Goal: Information Seeking & Learning: Learn about a topic

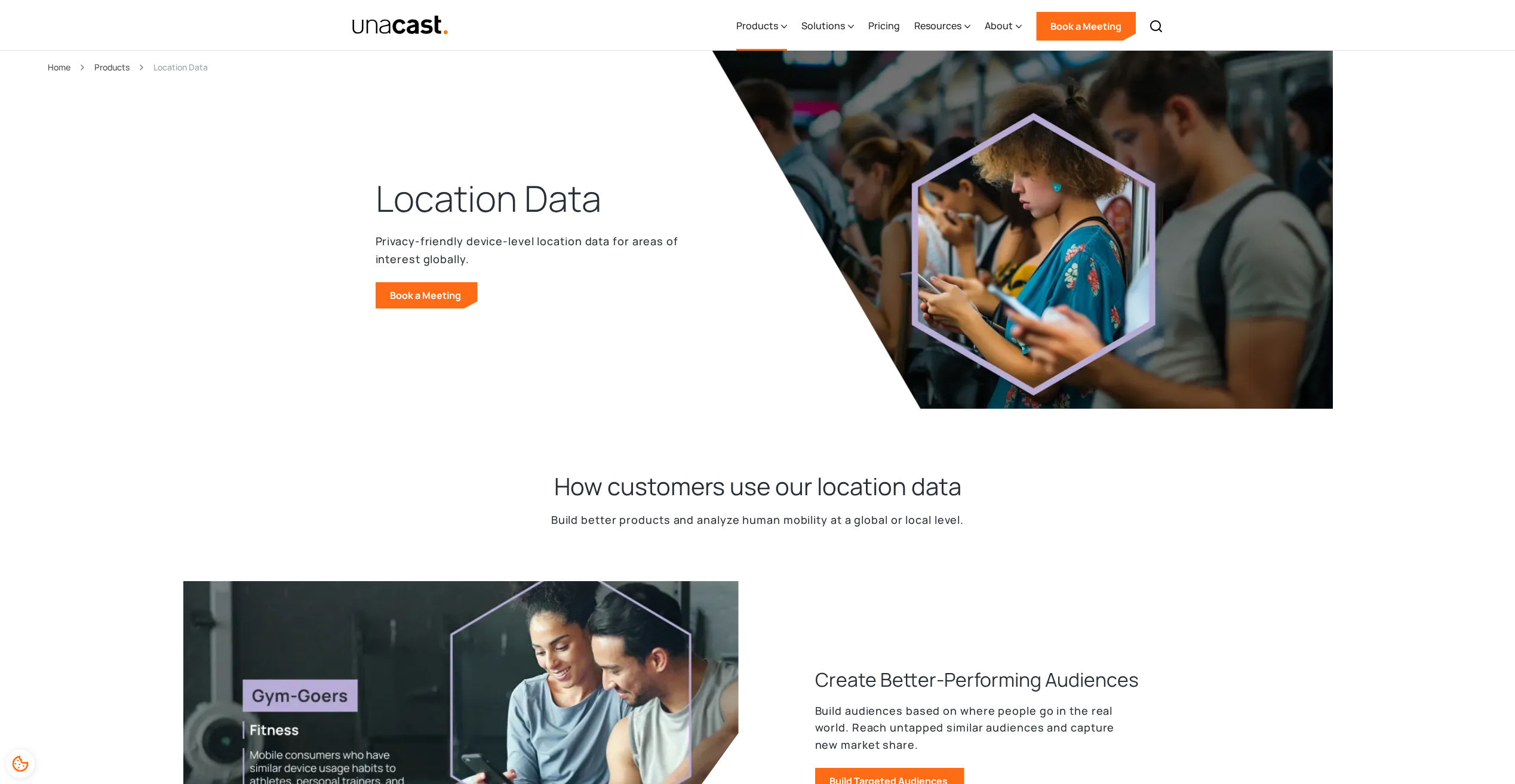
click at [777, 24] on div "Products" at bounding box center [757, 25] width 41 height 14
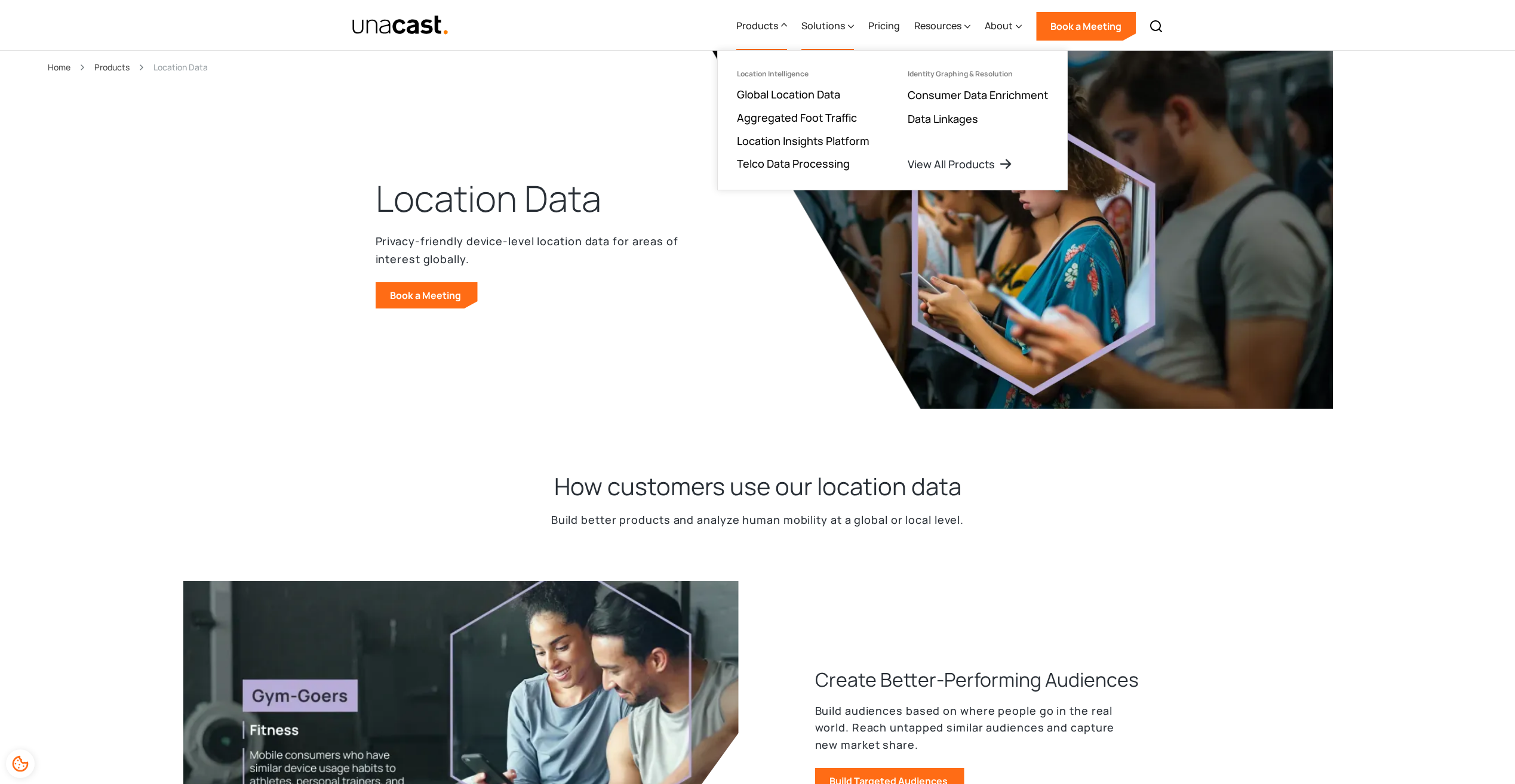
click at [835, 33] on div "Solutions" at bounding box center [828, 26] width 53 height 49
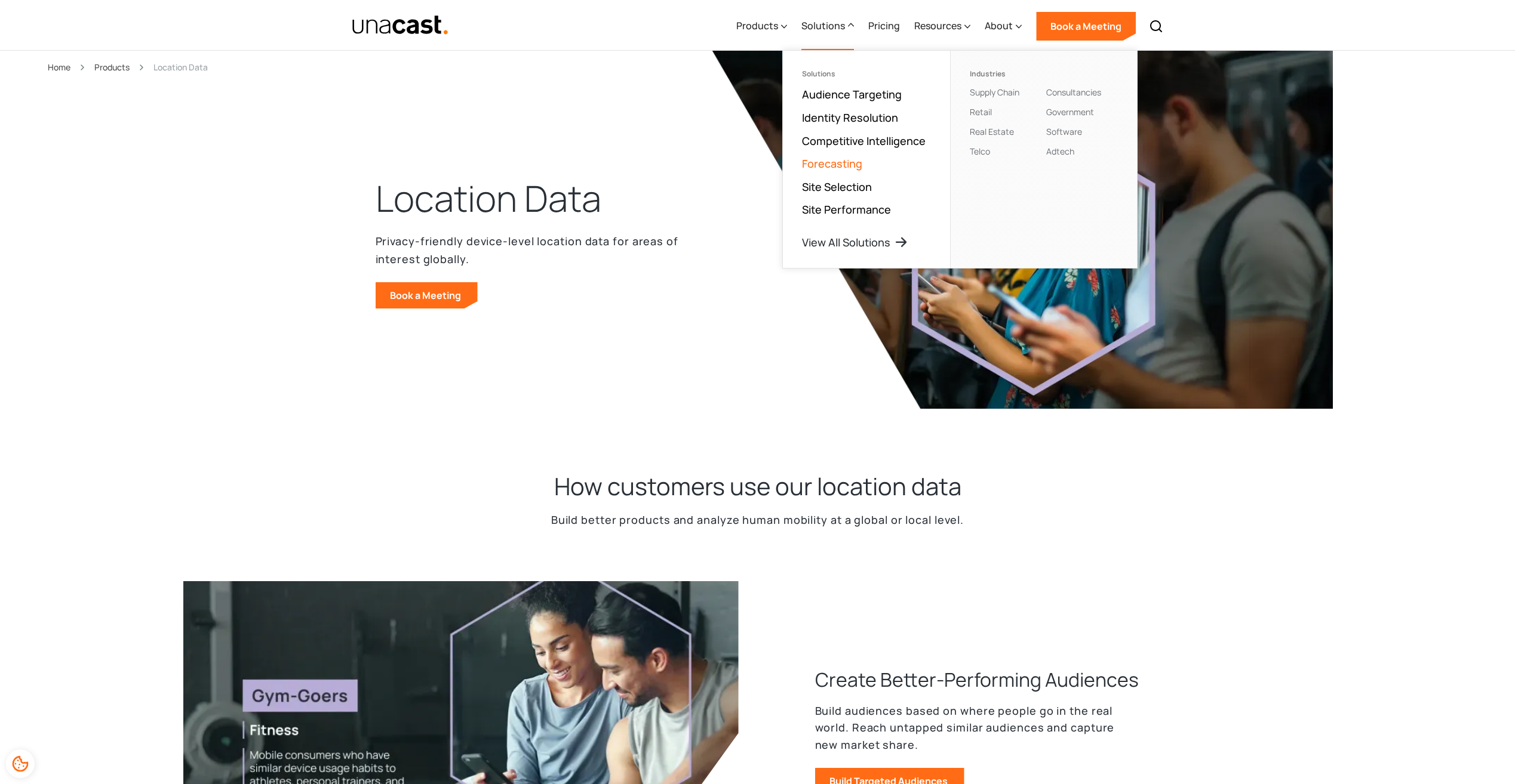
click at [840, 162] on link "Forecasting" at bounding box center [832, 163] width 60 height 14
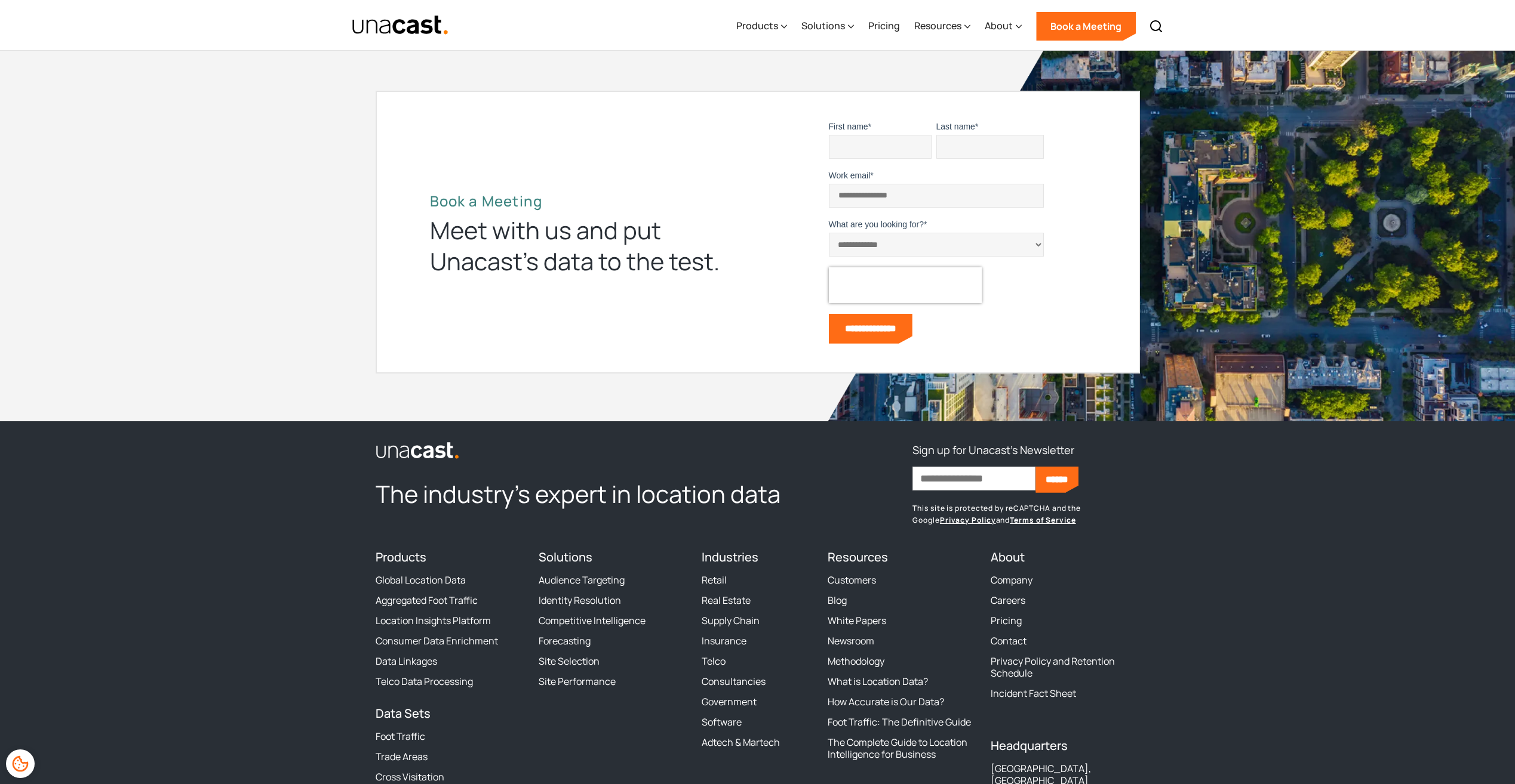
scroll to position [5596, 0]
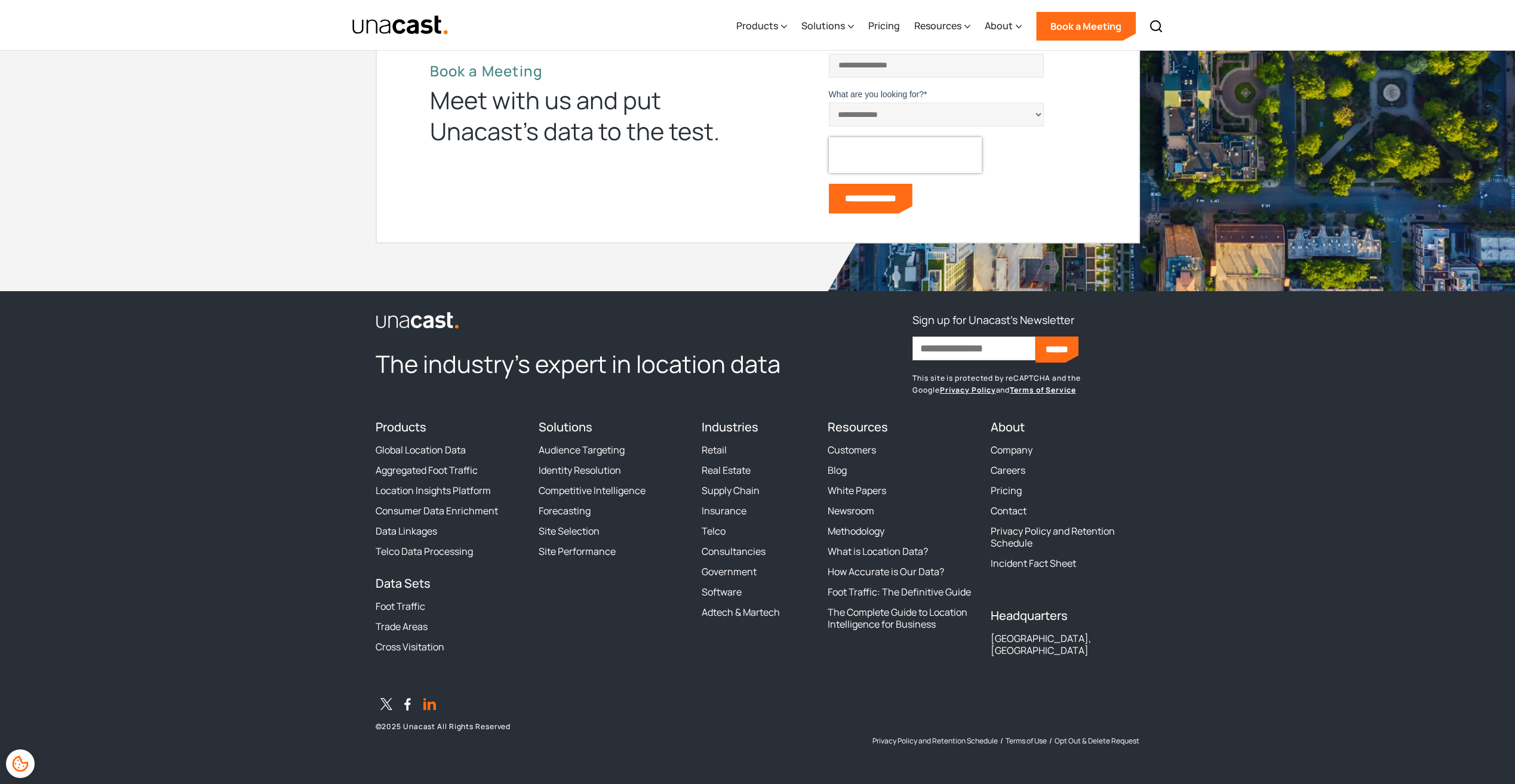
click at [422, 706] on icon "LinkedIn" at bounding box center [429, 704] width 22 height 22
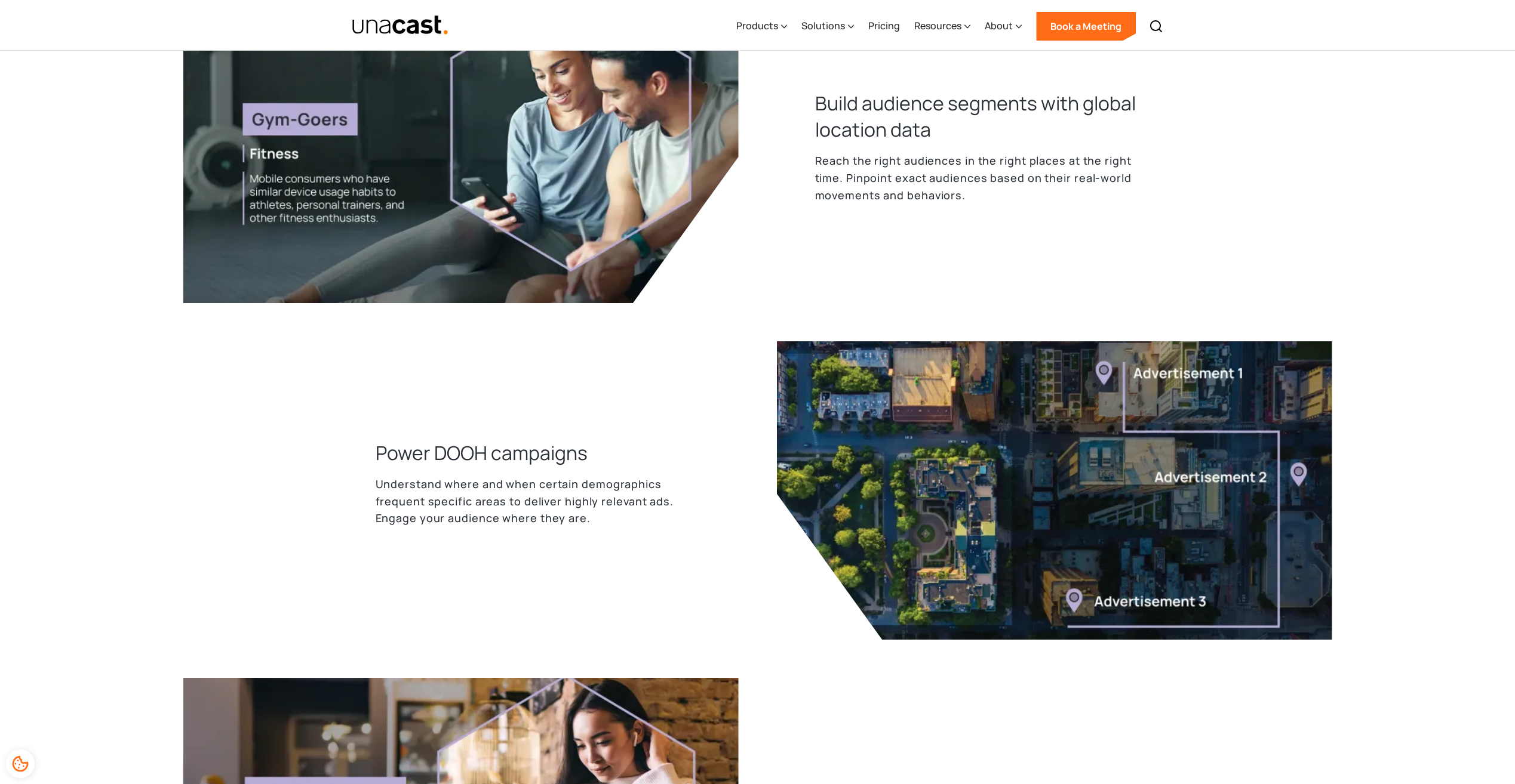
scroll to position [596, 0]
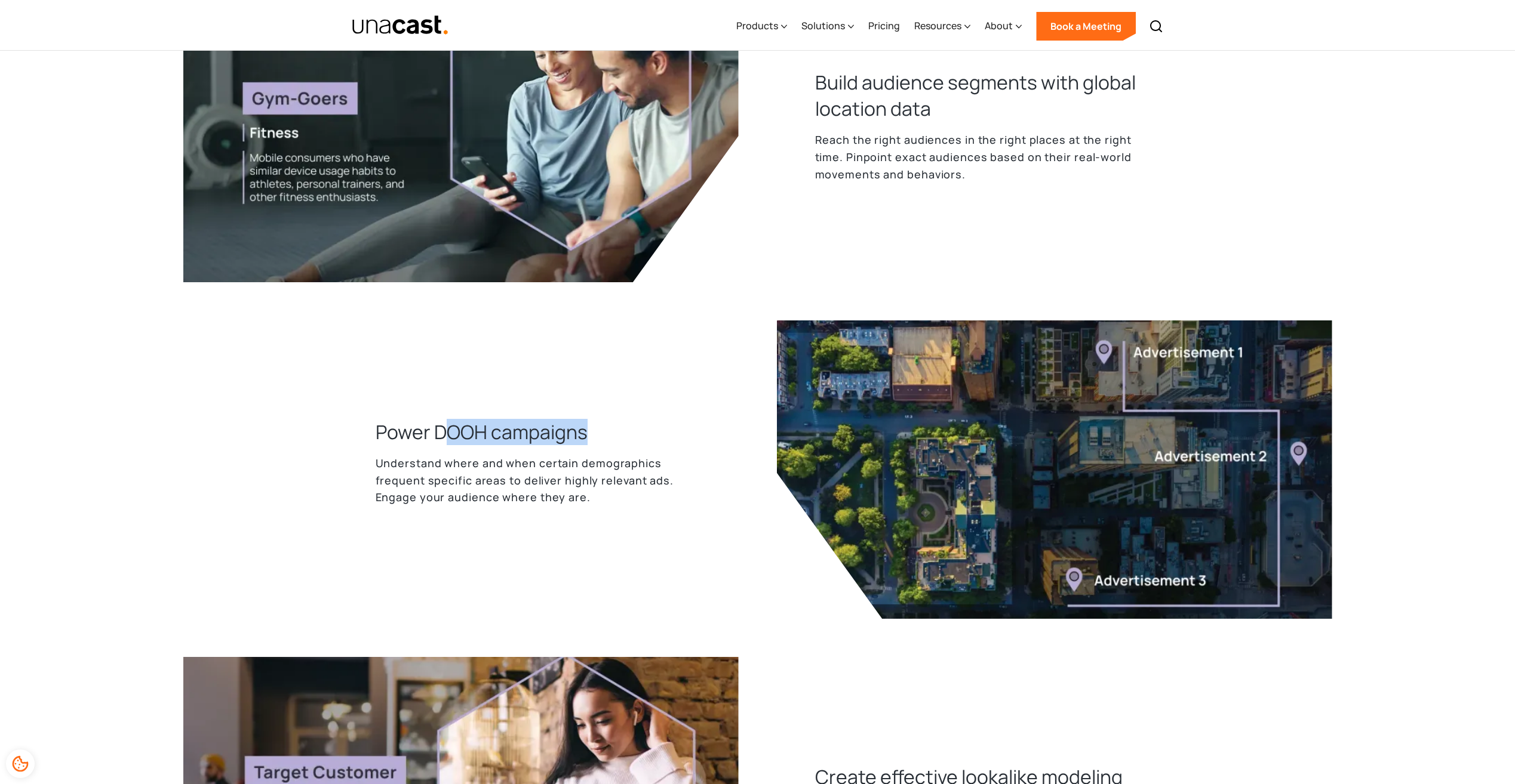
drag, startPoint x: 443, startPoint y: 423, endPoint x: 594, endPoint y: 432, distance: 151.3
click at [594, 432] on div "Power DOOH campaigns Understand where and when certain demographics frequent sp…" at bounding box center [556, 470] width 363 height 102
drag, startPoint x: 594, startPoint y: 432, endPoint x: 495, endPoint y: 459, distance: 102.6
click at [495, 459] on p "Understand where and when certain demographics frequent specific areas to deliv…" at bounding box center [537, 481] width 325 height 51
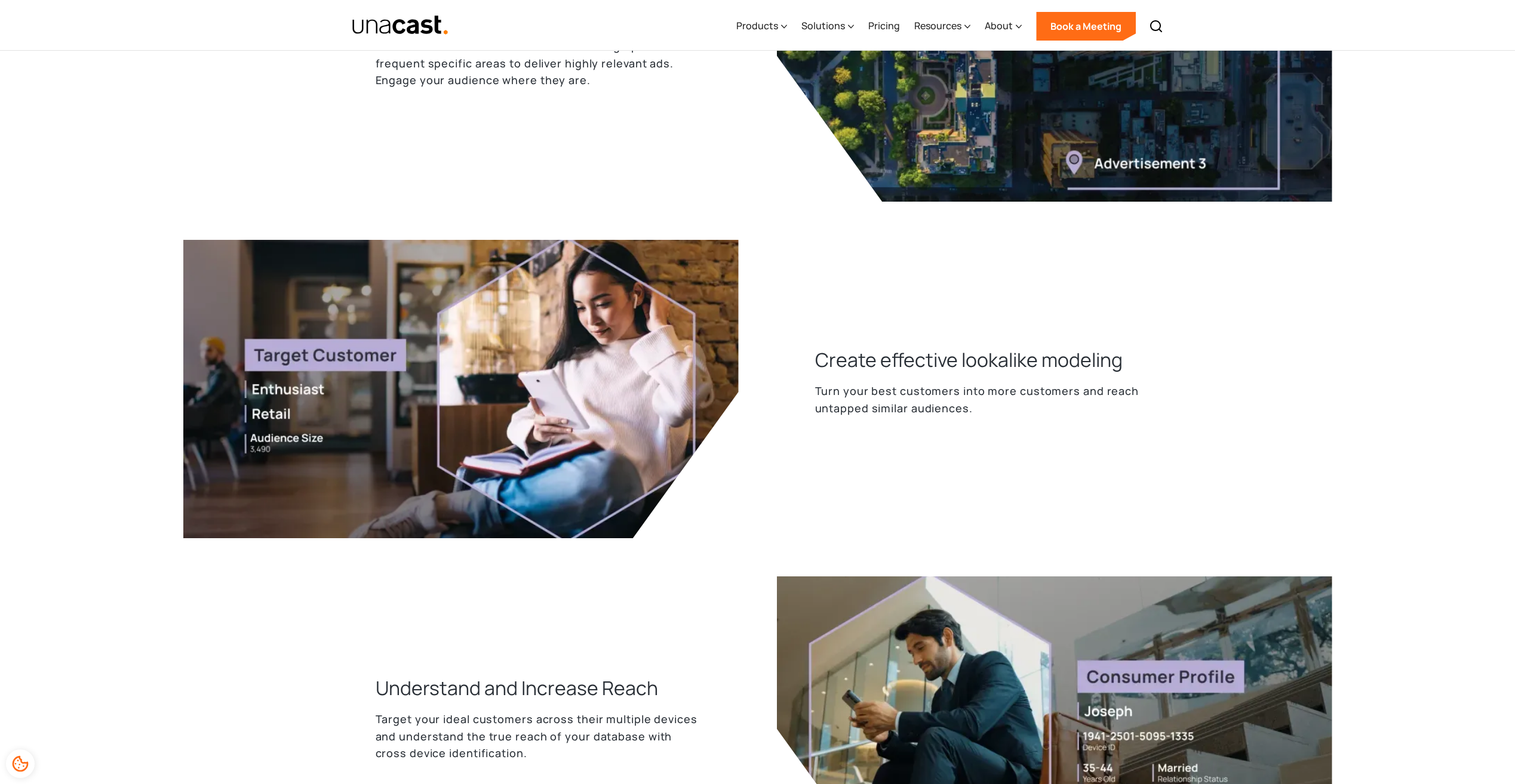
scroll to position [995, 0]
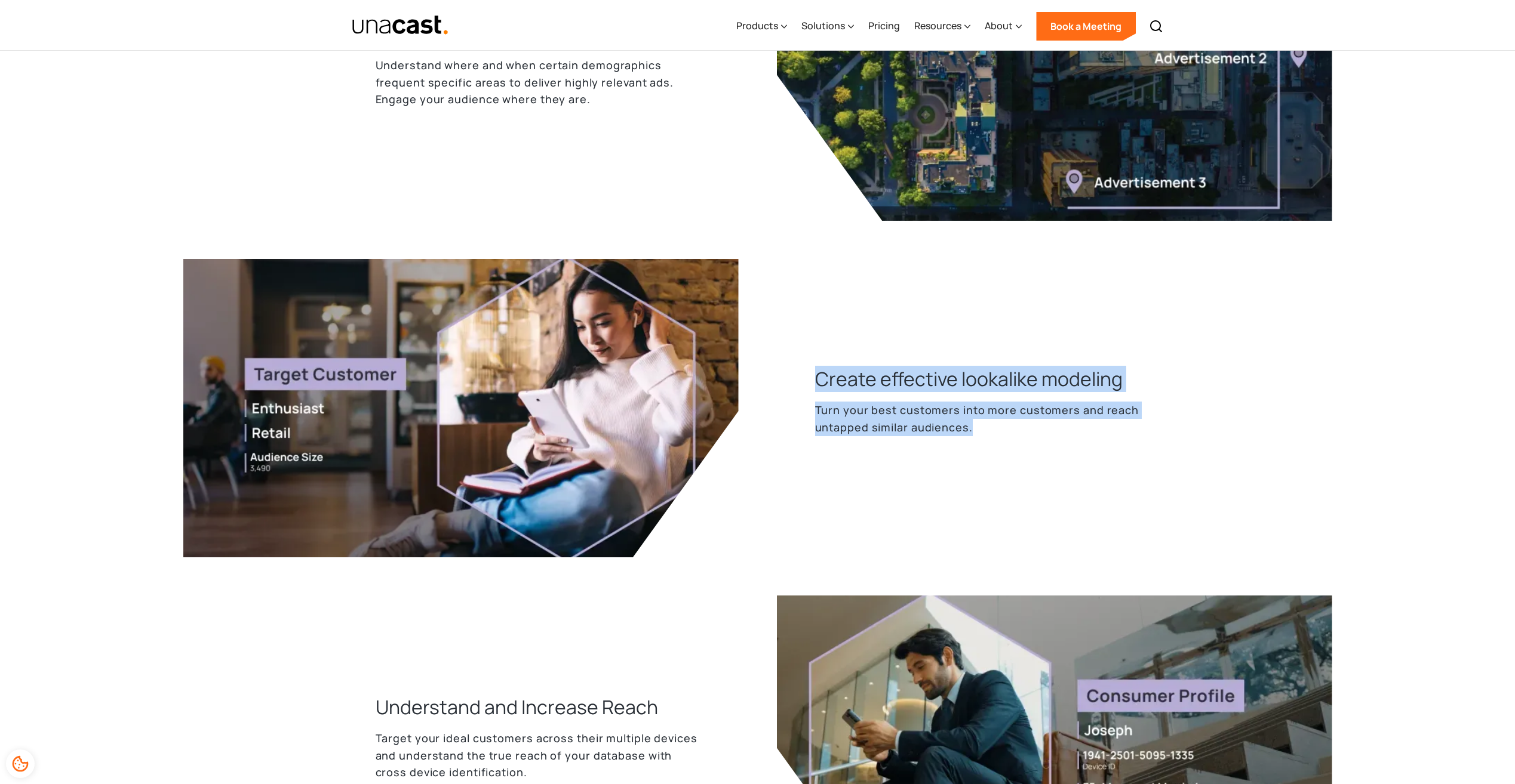
drag, startPoint x: 1132, startPoint y: 384, endPoint x: 1095, endPoint y: 433, distance: 61.4
click at [1095, 433] on div "How Companies Utilize Unacast for Audience Targeting Build audience segments wi…" at bounding box center [757, 185] width 765 height 1418
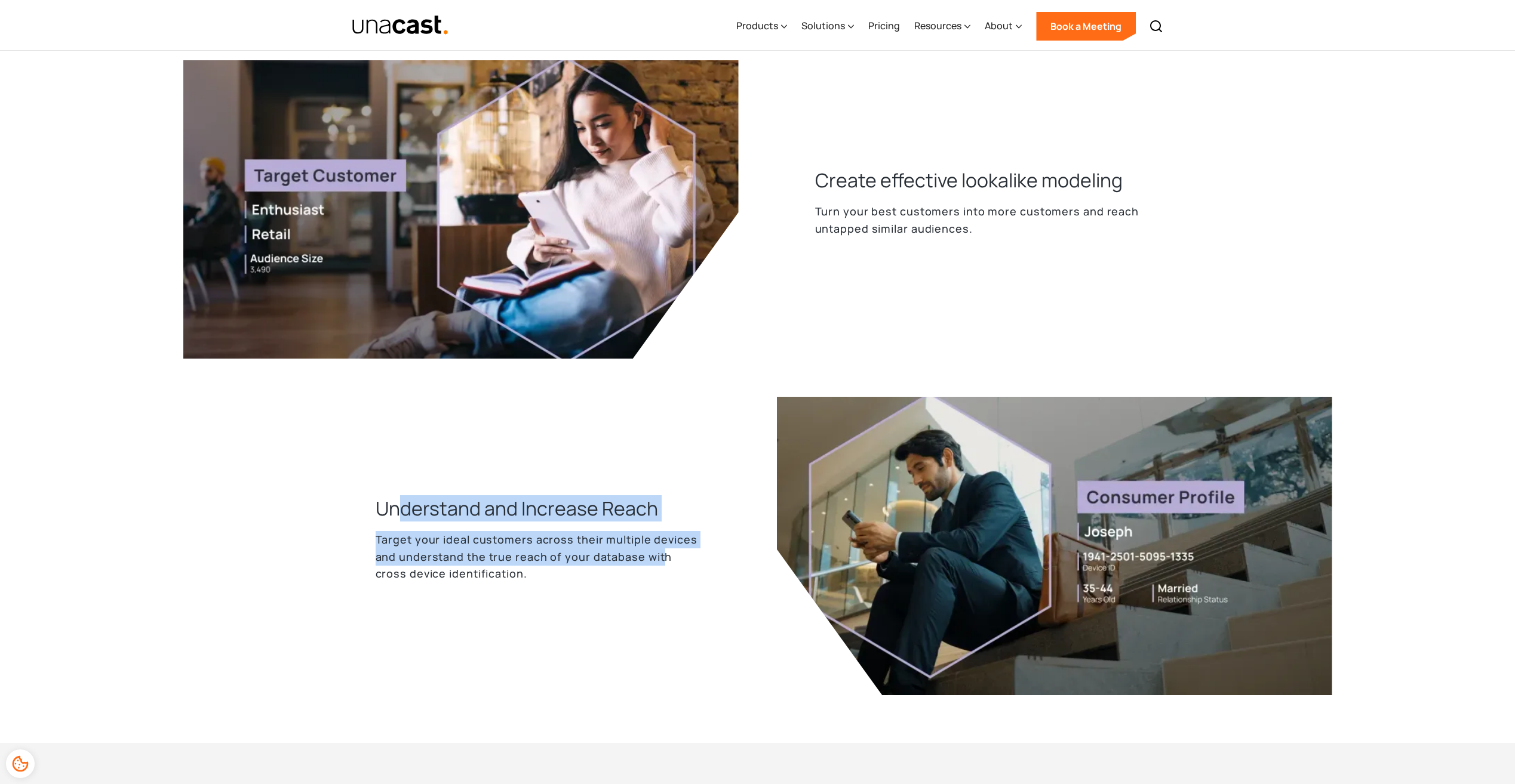
drag, startPoint x: 623, startPoint y: 530, endPoint x: 662, endPoint y: 564, distance: 51.7
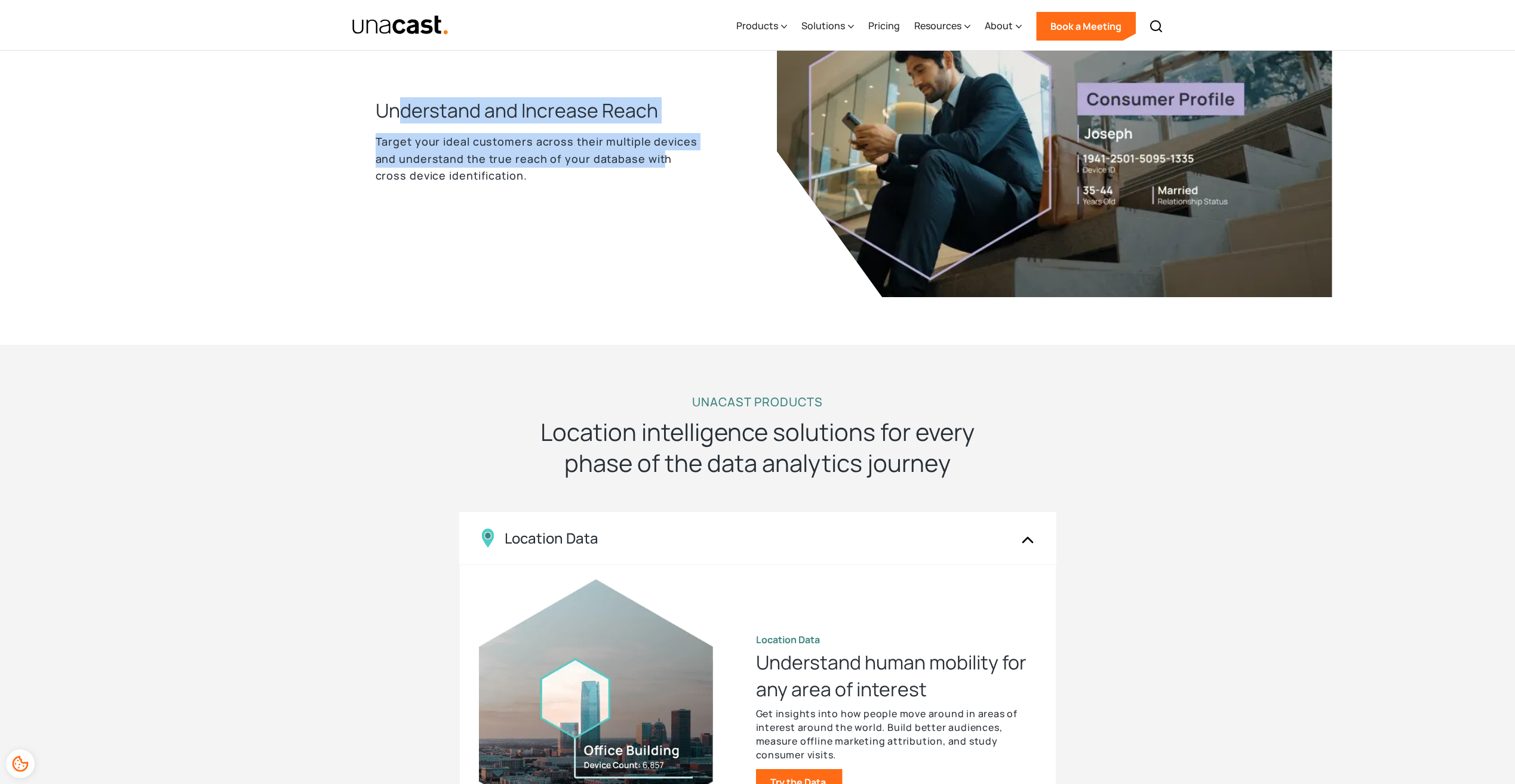
scroll to position [1790, 0]
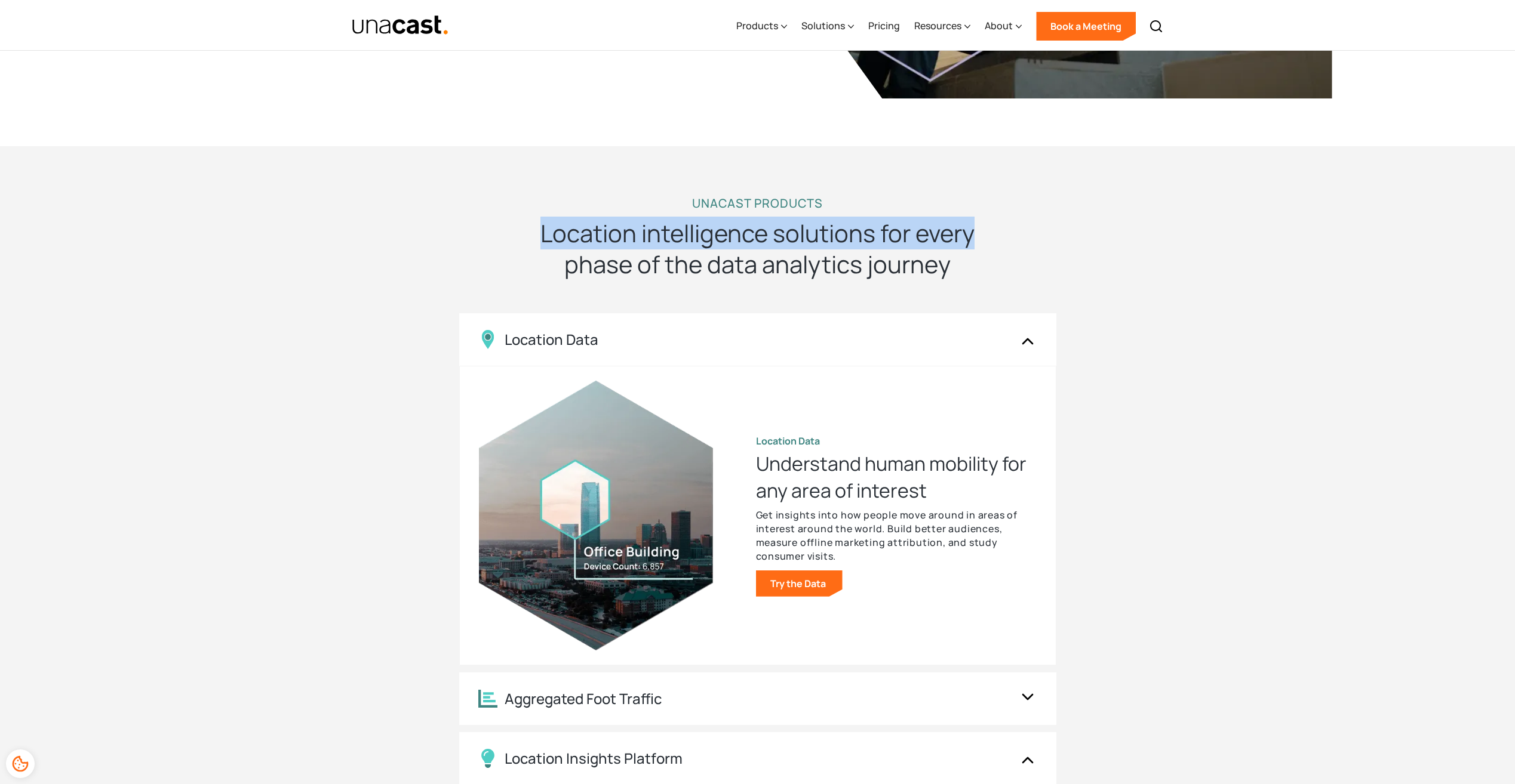
drag, startPoint x: 544, startPoint y: 248, endPoint x: 1132, endPoint y: 219, distance: 588.7
click at [1132, 219] on div "UNACAST PRODUCTS Location intelligence solutions for every phase of the data an…" at bounding box center [757, 549] width 765 height 710
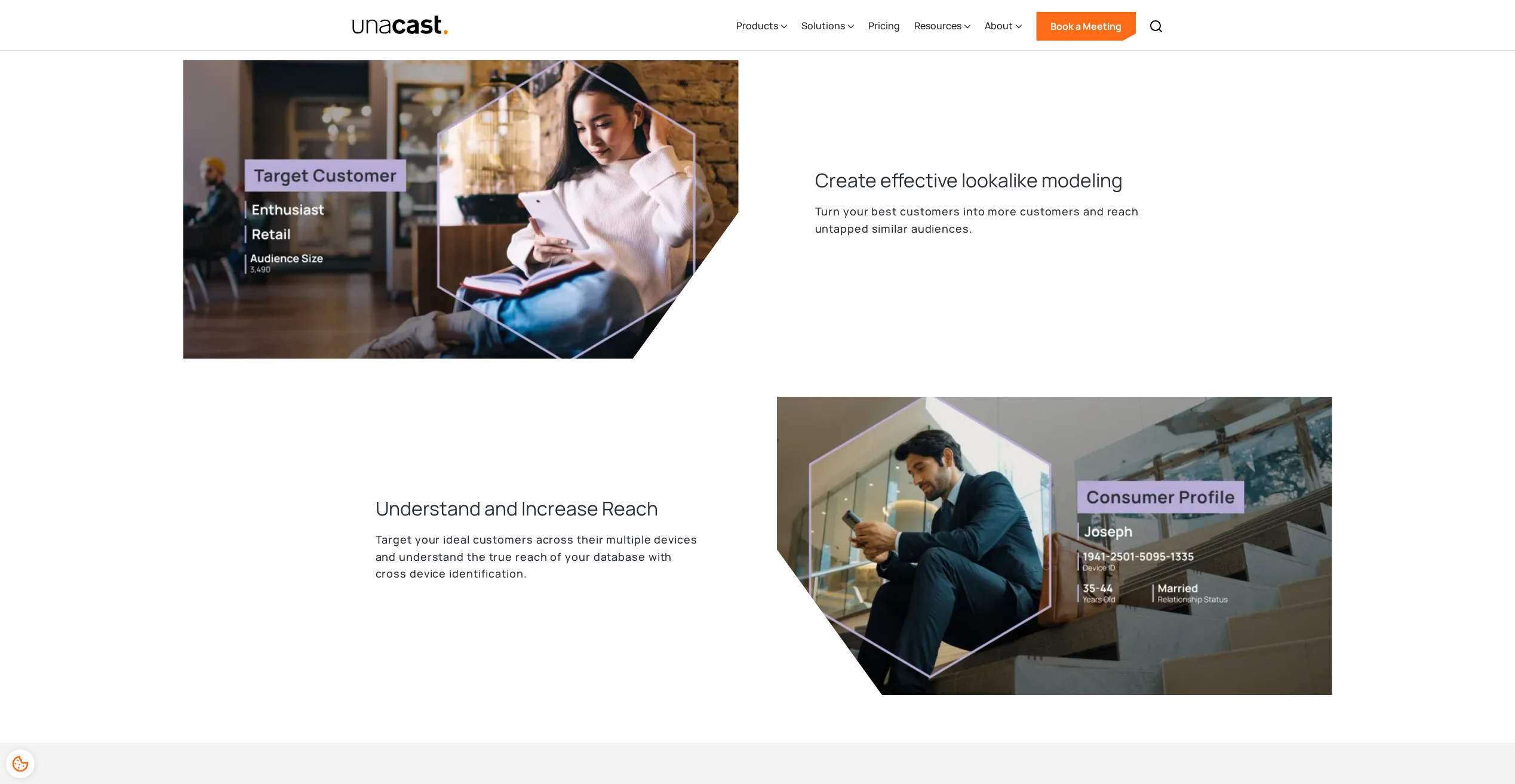
scroll to position [0, 0]
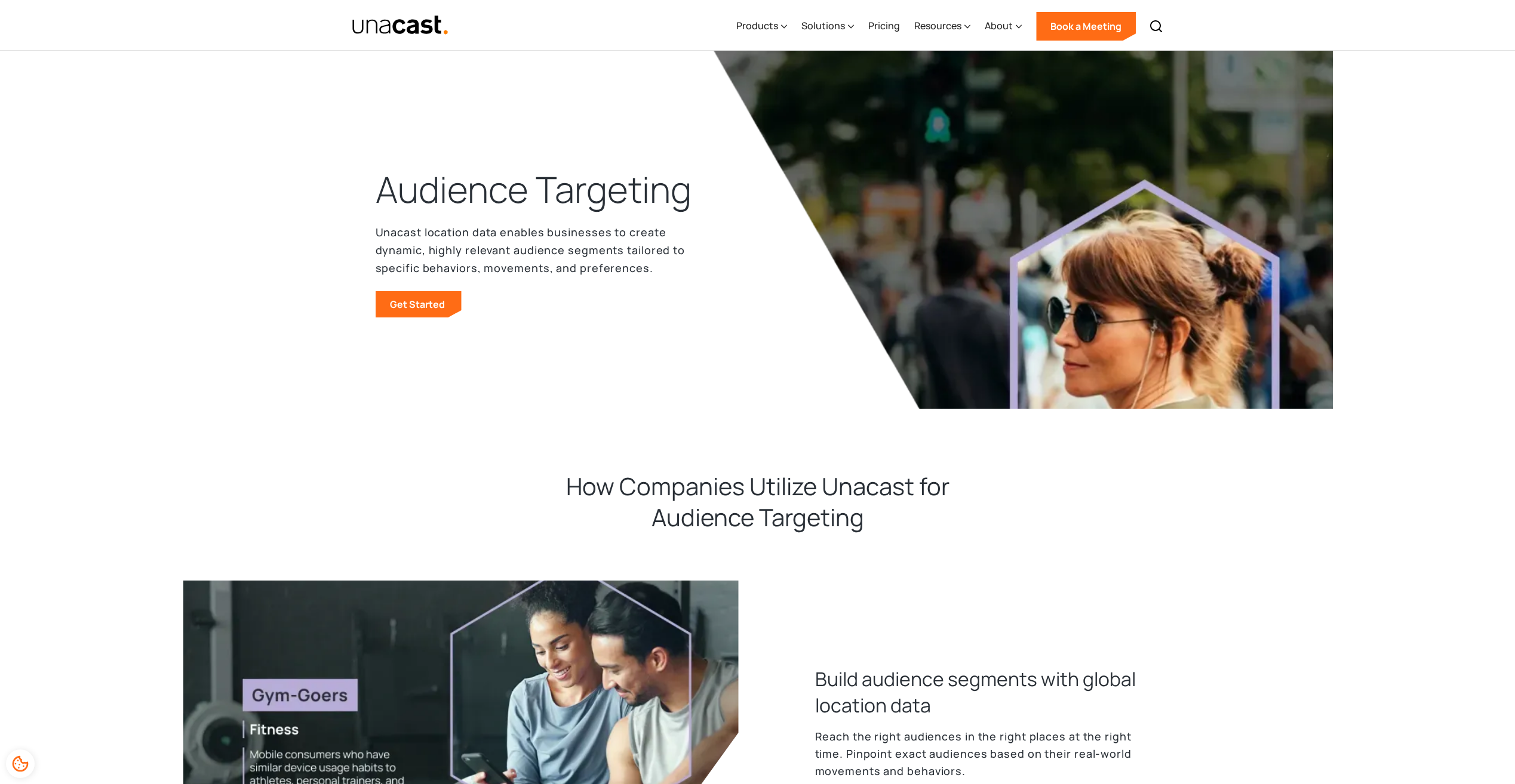
click at [909, 252] on img at bounding box center [1022, 230] width 621 height 358
click at [769, 15] on div "Products" at bounding box center [762, 26] width 51 height 49
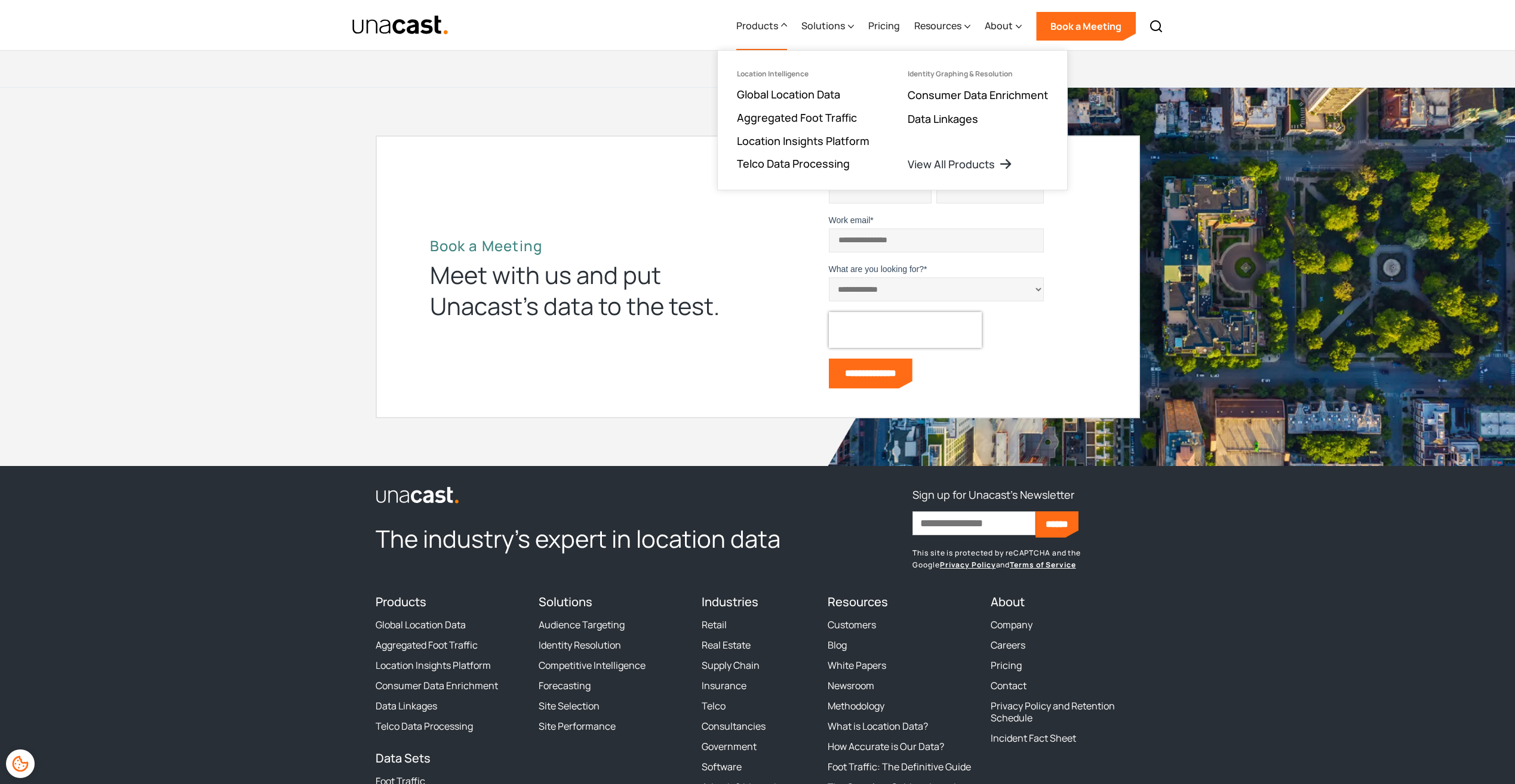
scroll to position [4154, 0]
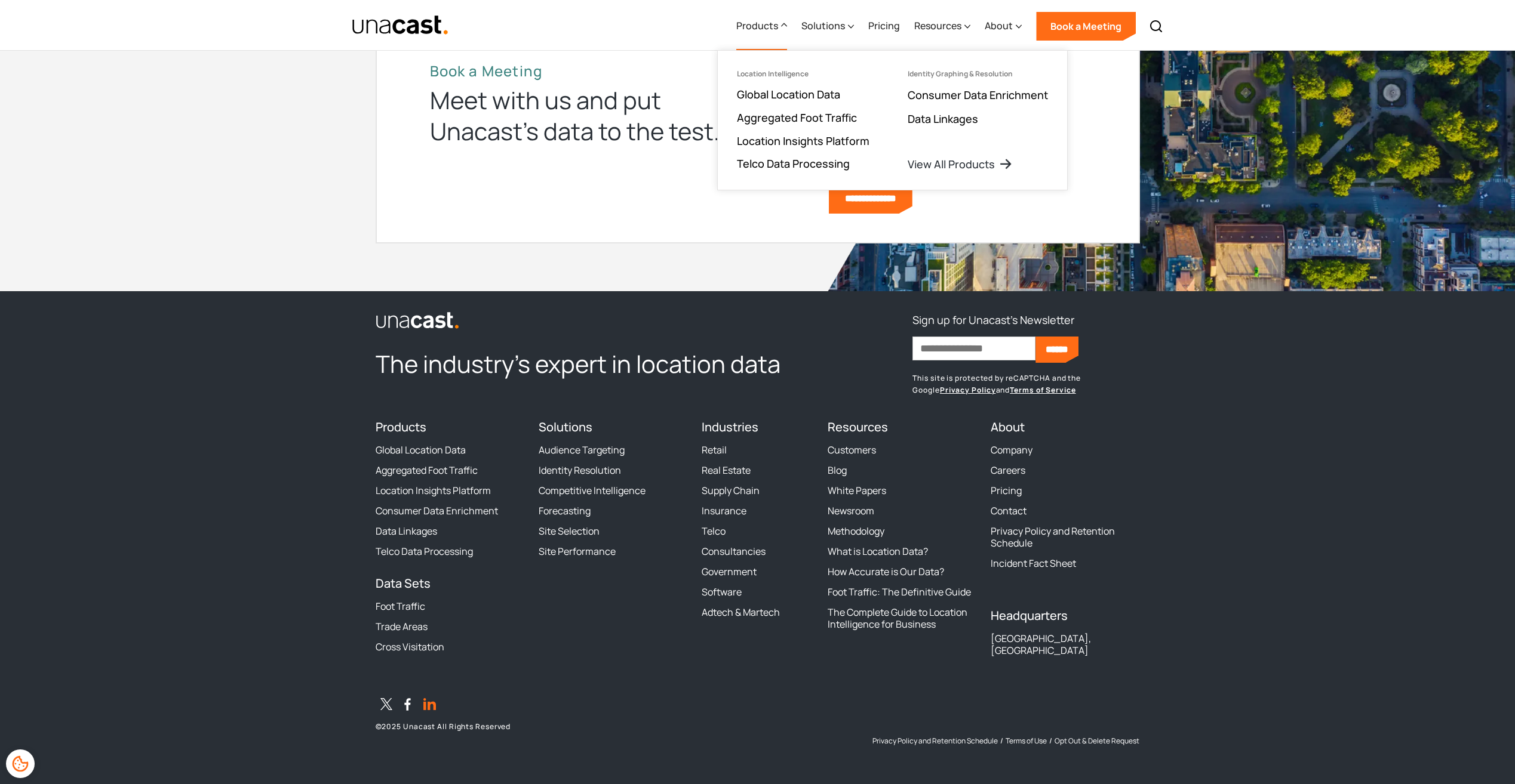
click at [434, 696] on icon "LinkedIn" at bounding box center [429, 704] width 22 height 22
